Goal: Information Seeking & Learning: Learn about a topic

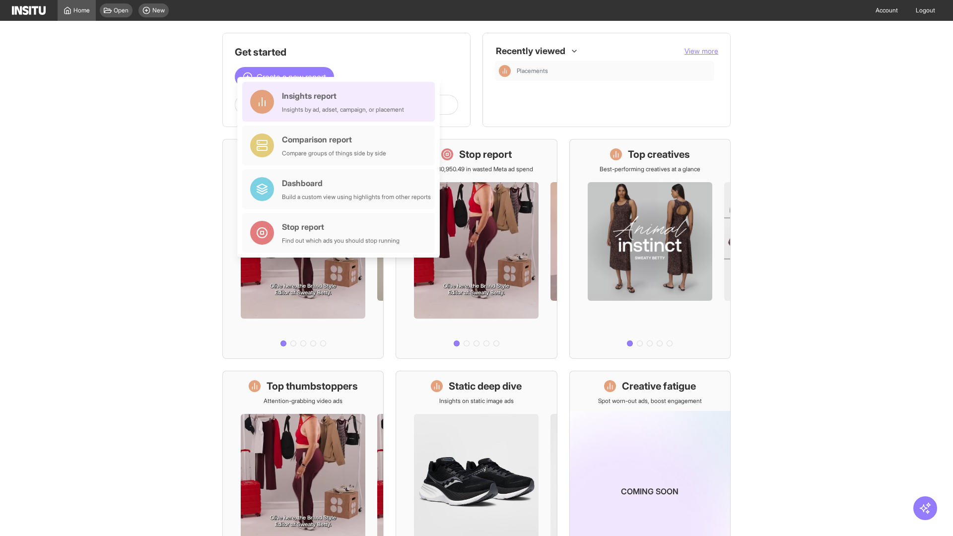
click at [341, 102] on div "Insights report Insights by ad, adset, campaign, or placement" at bounding box center [343, 102] width 122 height 24
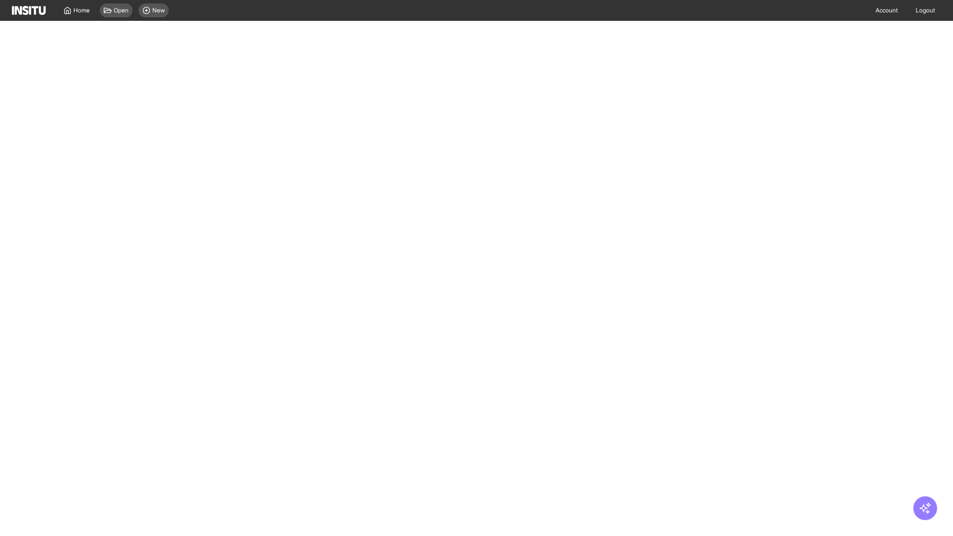
select select "**"
